Goal: Information Seeking & Learning: Learn about a topic

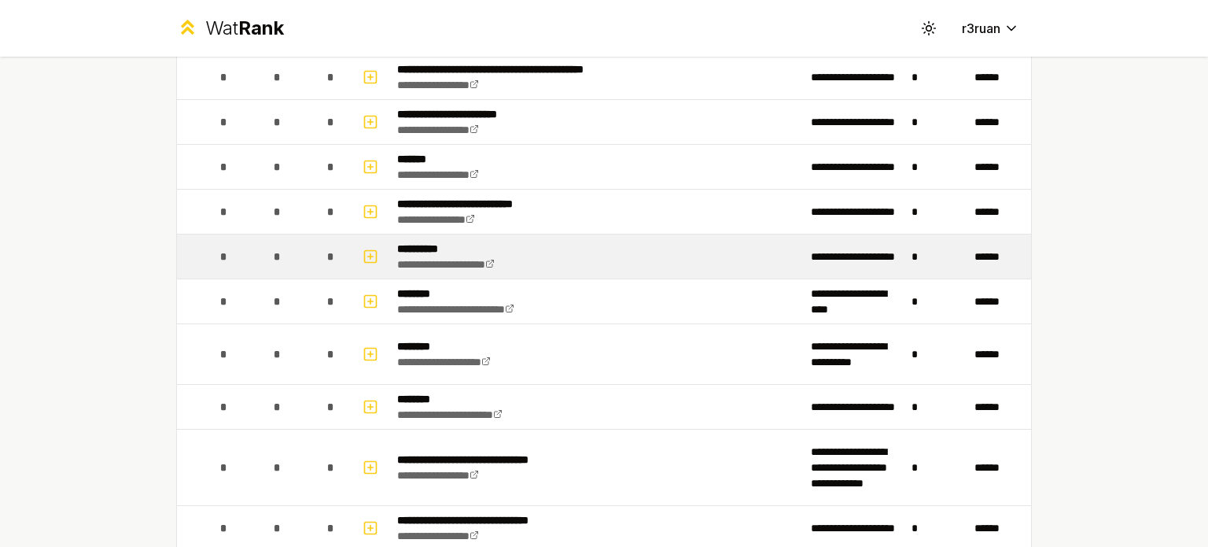
scroll to position [2943, 0]
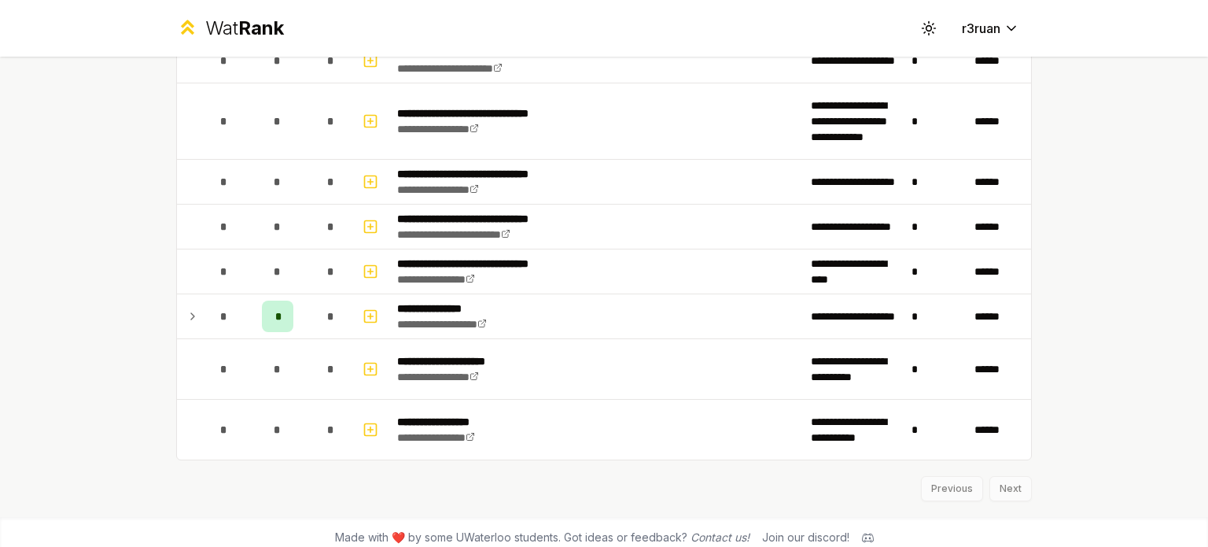
click at [1002, 474] on div "Previous Next" at bounding box center [604, 480] width 856 height 41
click at [1003, 474] on div "Previous Next" at bounding box center [604, 480] width 856 height 41
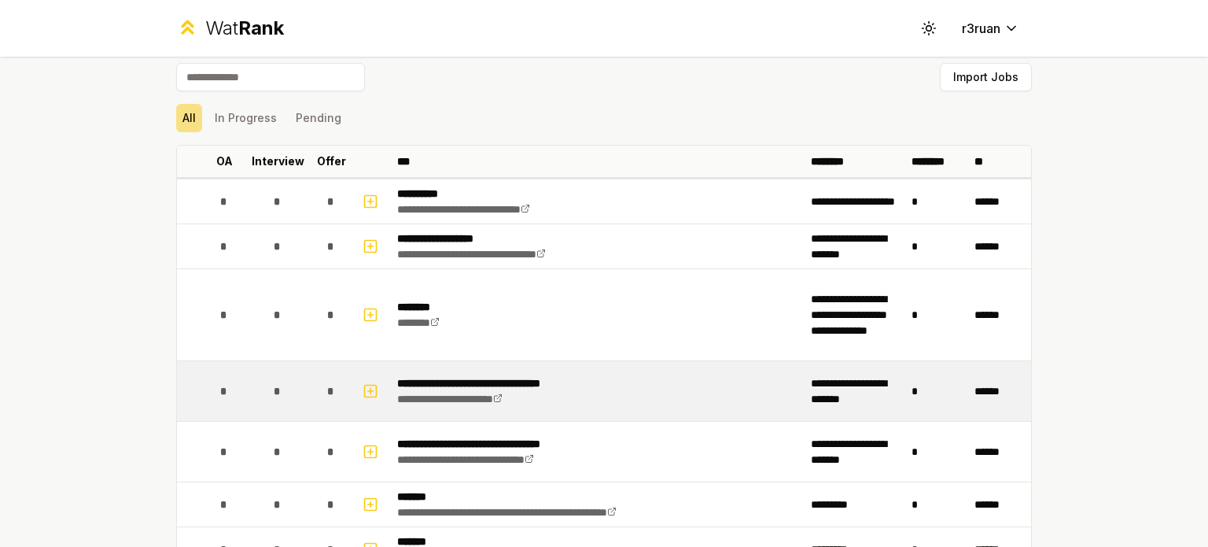
scroll to position [0, 0]
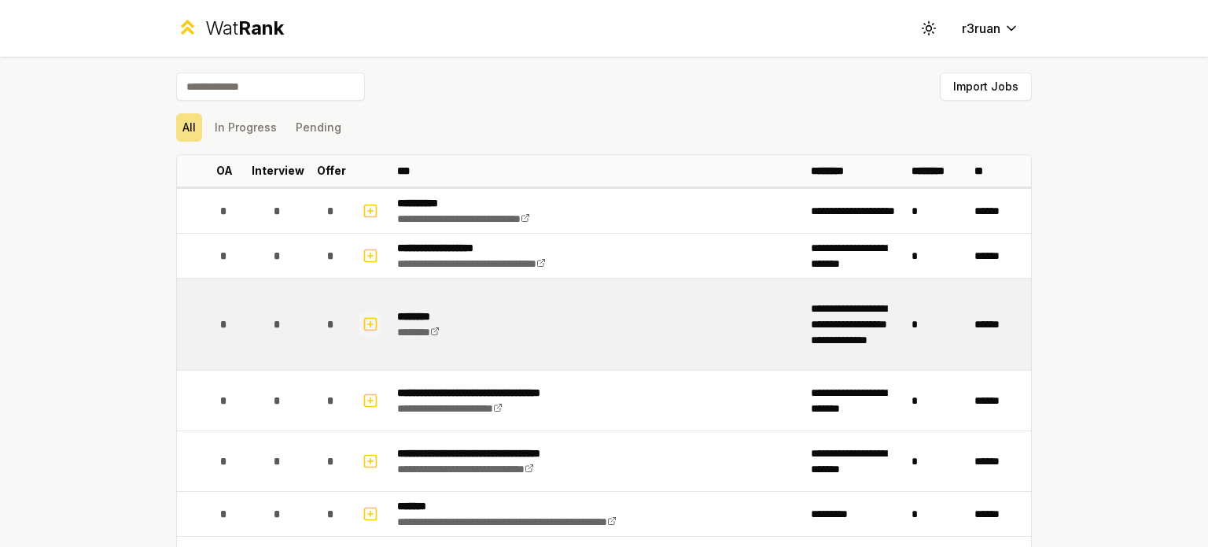
click at [367, 323] on icon "button" at bounding box center [371, 324] width 16 height 19
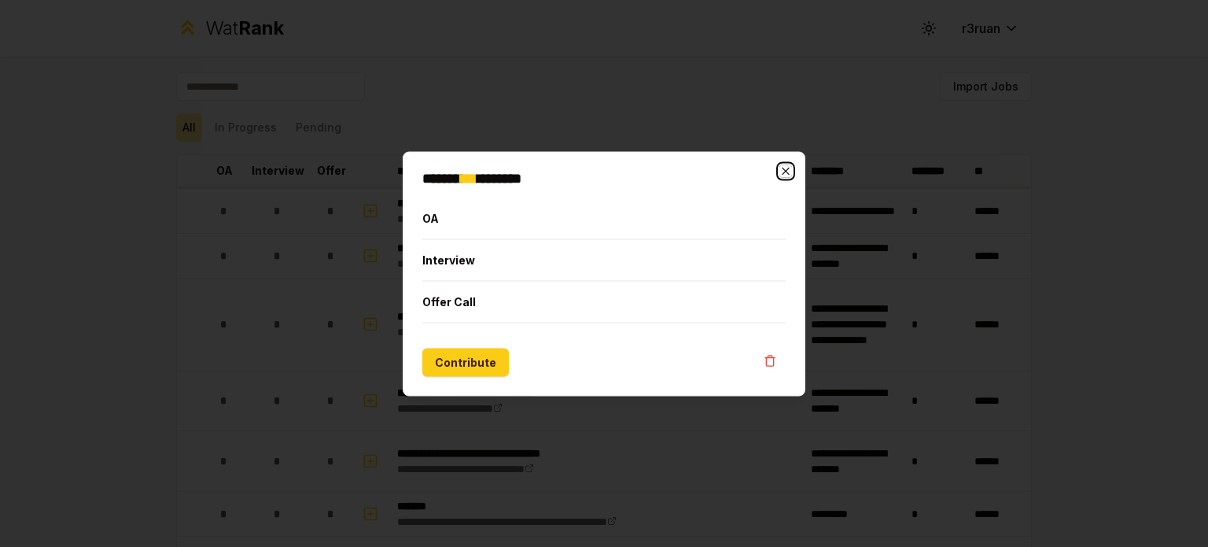
click at [790, 175] on icon "button" at bounding box center [786, 170] width 13 height 13
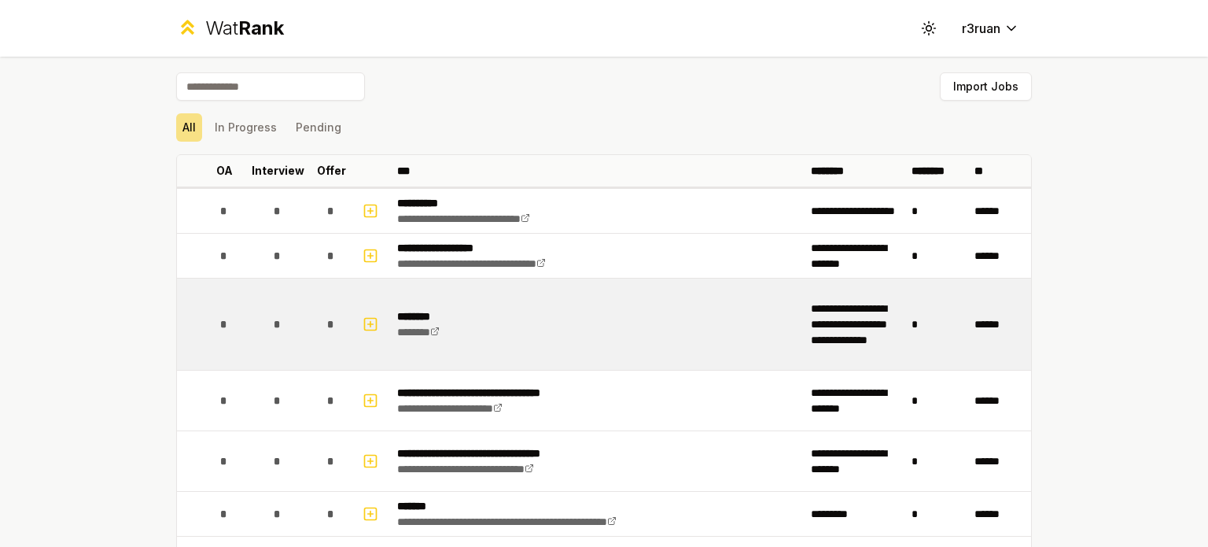
click at [353, 327] on td at bounding box center [372, 324] width 38 height 91
click at [363, 322] on icon "button" at bounding box center [371, 324] width 16 height 19
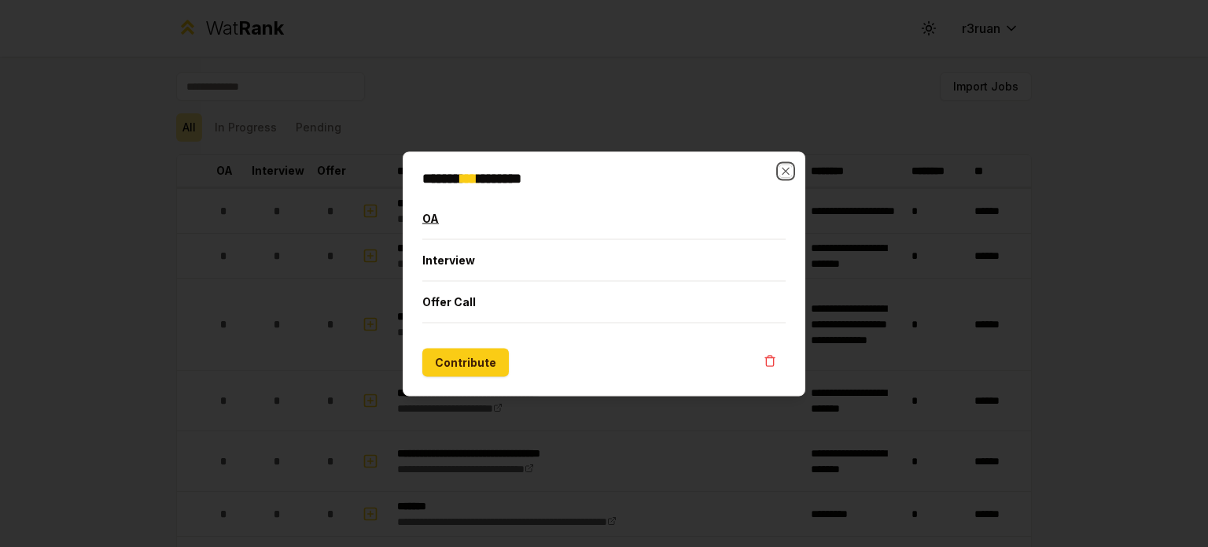
drag, startPoint x: 790, startPoint y: 170, endPoint x: 462, endPoint y: 220, distance: 331.8
click at [500, 216] on div "******* * ******** OA Interview Offer Call Contribute Close" at bounding box center [604, 273] width 403 height 245
click at [429, 223] on button "OA" at bounding box center [604, 217] width 363 height 41
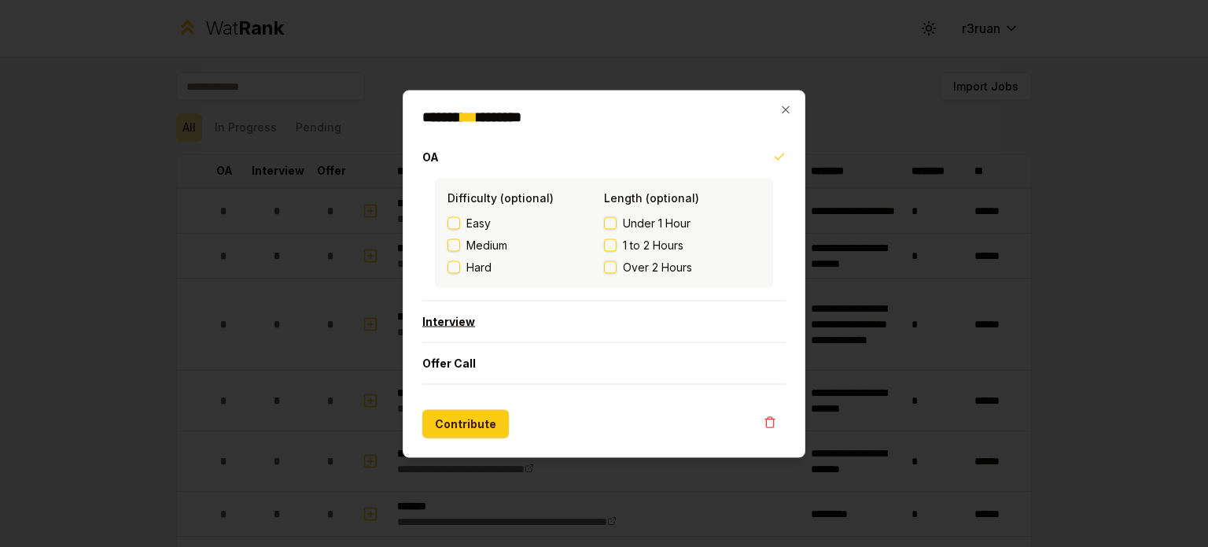
click at [572, 306] on button "Interview" at bounding box center [604, 321] width 363 height 41
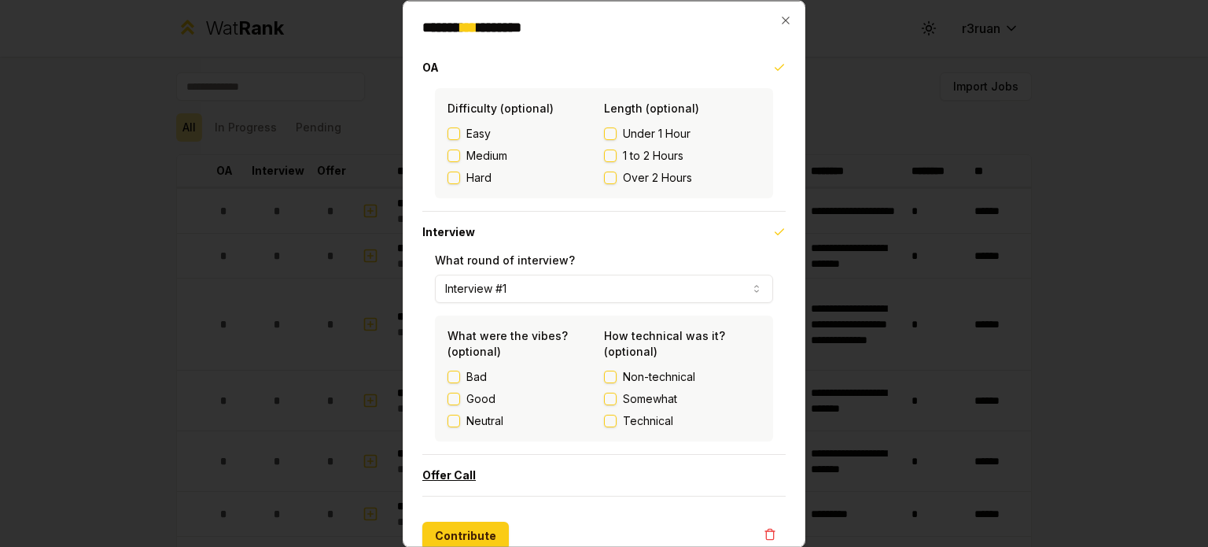
click at [488, 466] on button "Offer Call" at bounding box center [604, 474] width 363 height 41
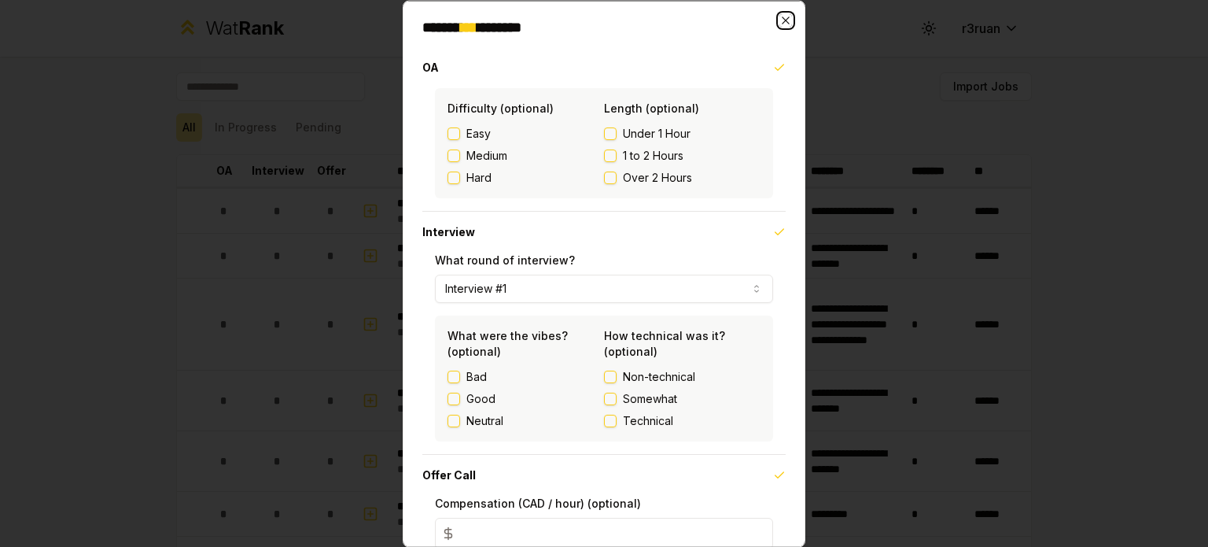
click at [780, 20] on icon "button" at bounding box center [786, 19] width 13 height 13
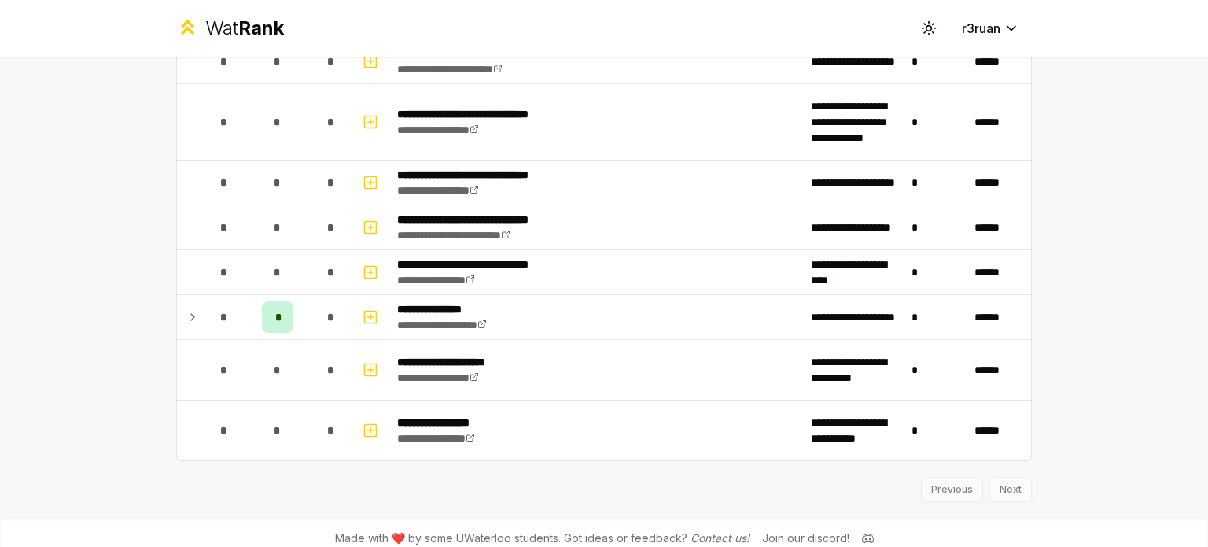
scroll to position [2943, 0]
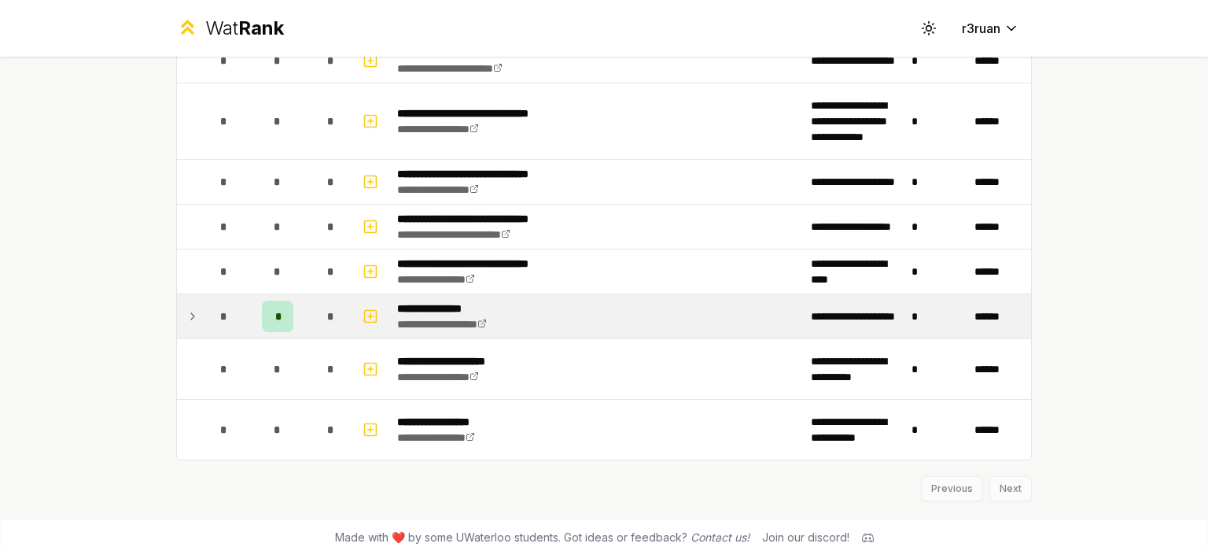
click at [194, 313] on td at bounding box center [189, 316] width 25 height 44
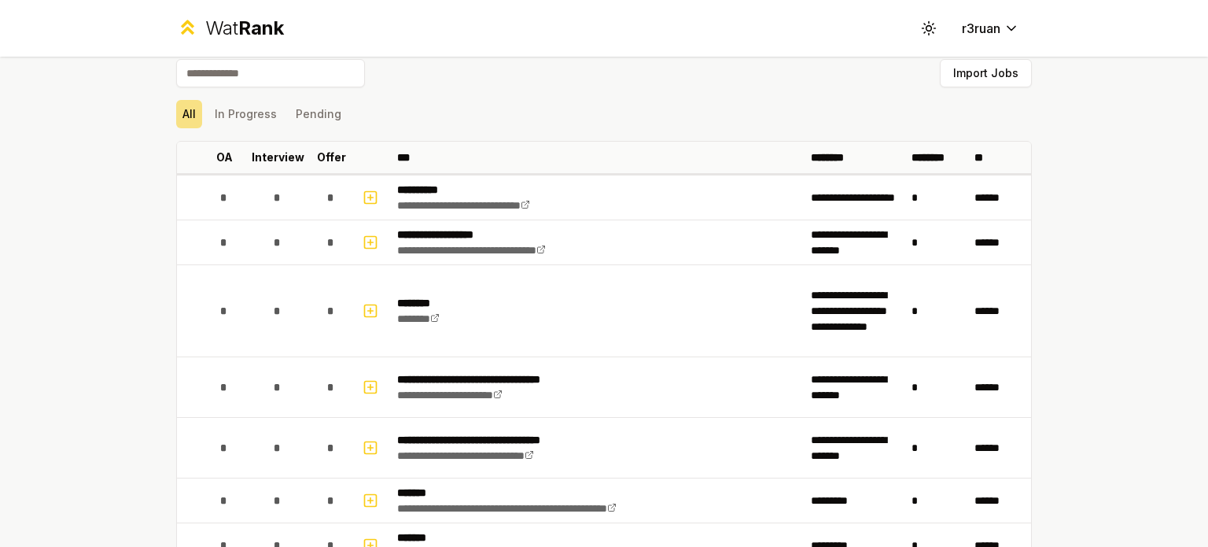
scroll to position [0, 0]
